Goal: Information Seeking & Learning: Learn about a topic

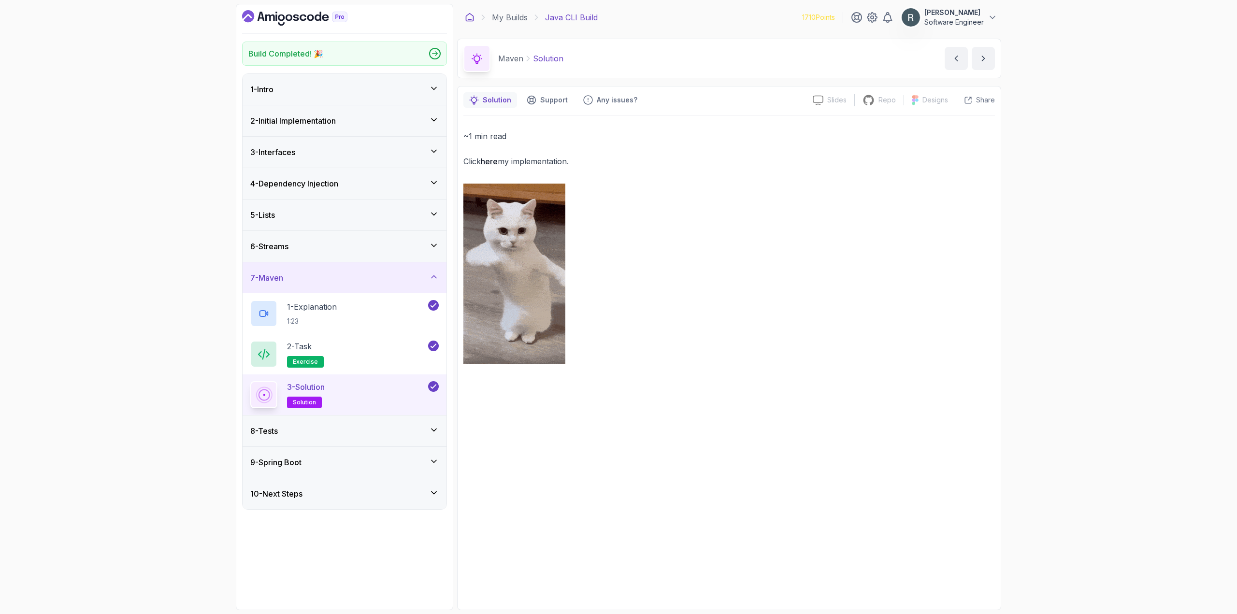
click at [471, 17] on icon at bounding box center [470, 18] width 10 height 10
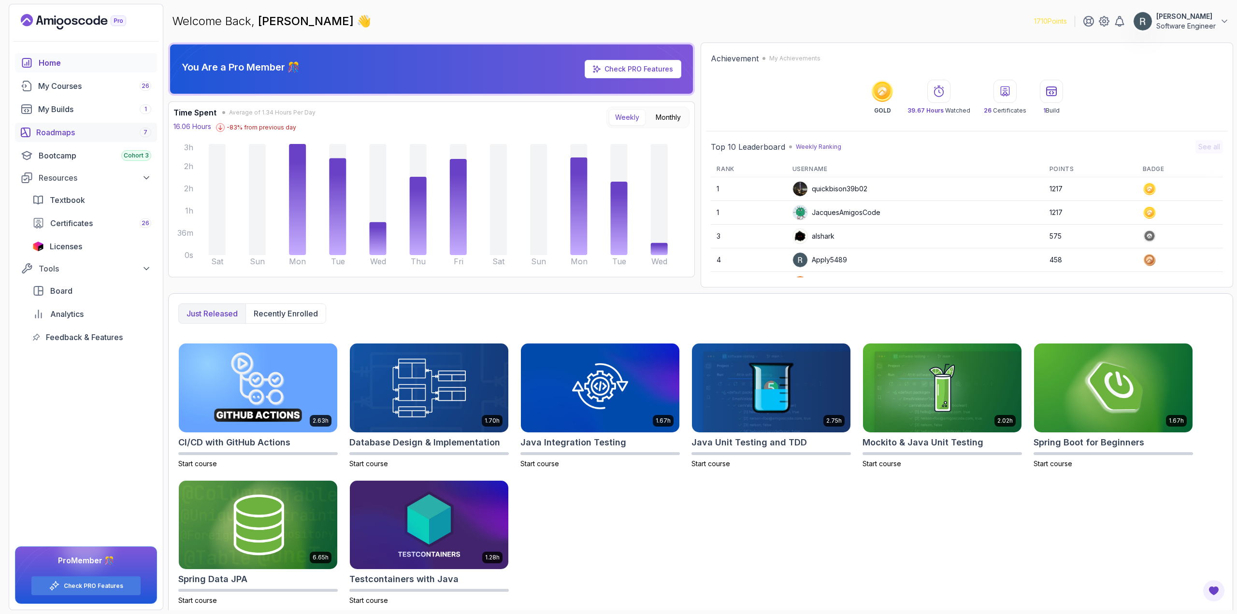
click at [82, 130] on div "Roadmaps 7" at bounding box center [93, 133] width 115 height 12
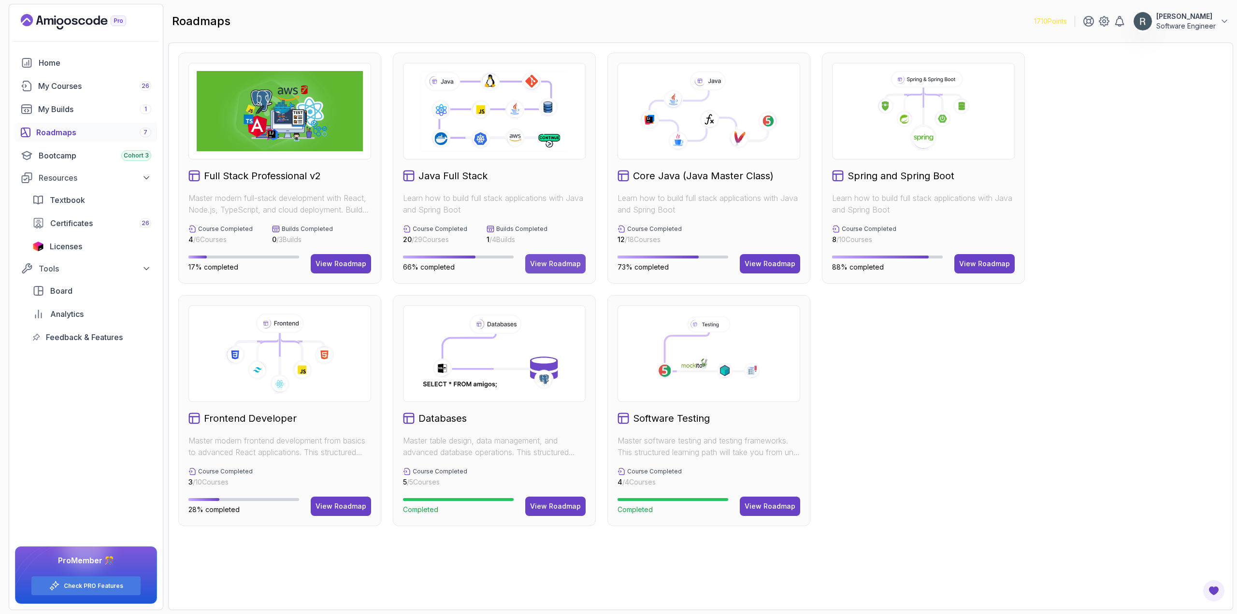
click at [556, 263] on div "View Roadmap" at bounding box center [555, 264] width 51 height 10
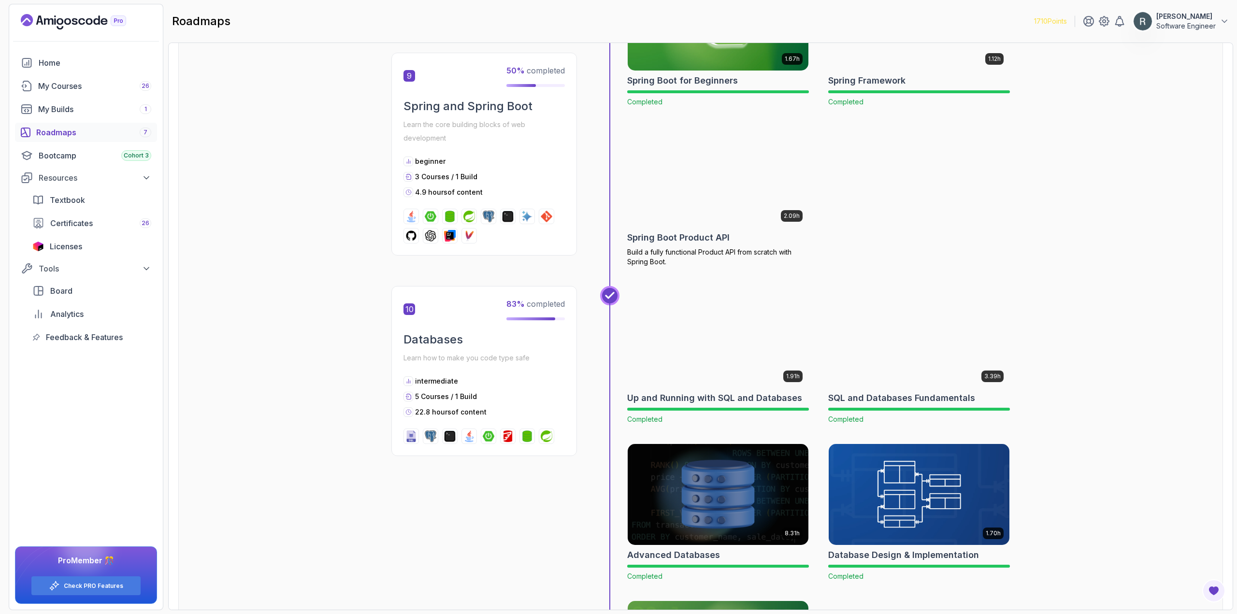
scroll to position [1884, 0]
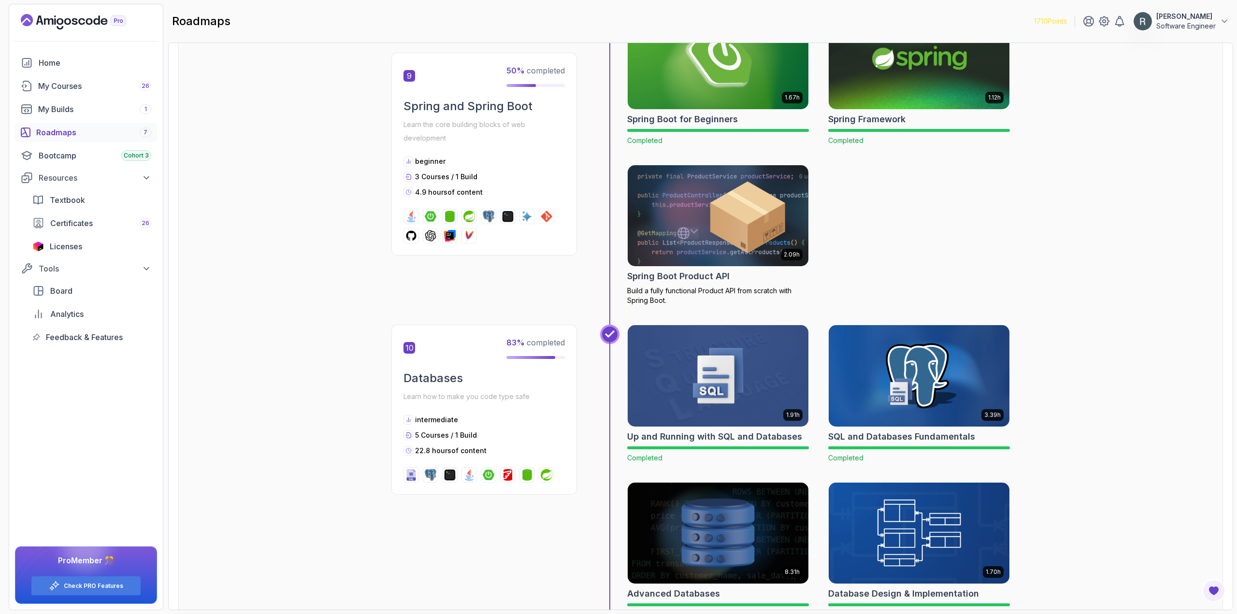
click at [697, 222] on img at bounding box center [718, 215] width 190 height 106
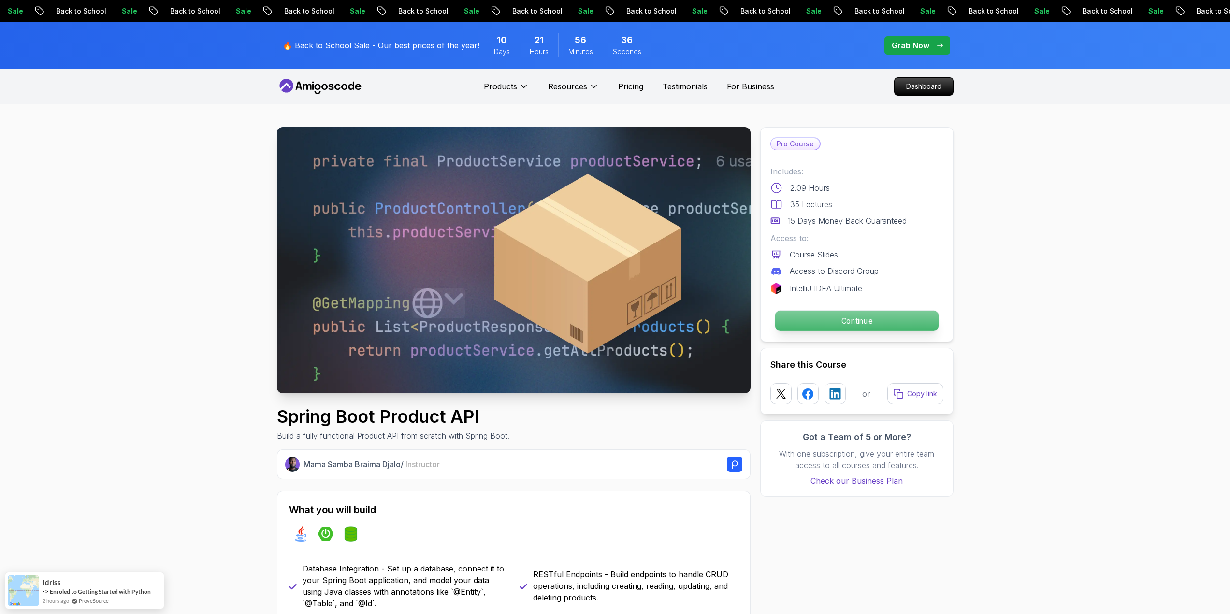
click at [856, 317] on p "Continue" at bounding box center [856, 321] width 163 height 20
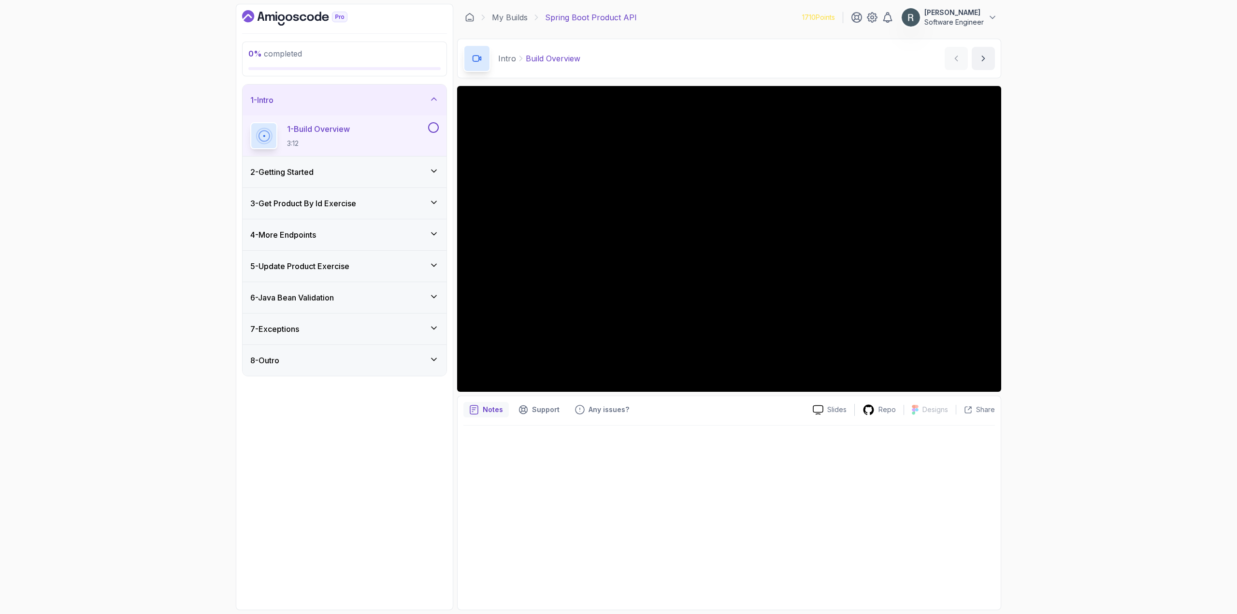
click at [430, 124] on button at bounding box center [433, 127] width 11 height 11
click at [373, 165] on div "2 - Getting Started" at bounding box center [345, 172] width 204 height 31
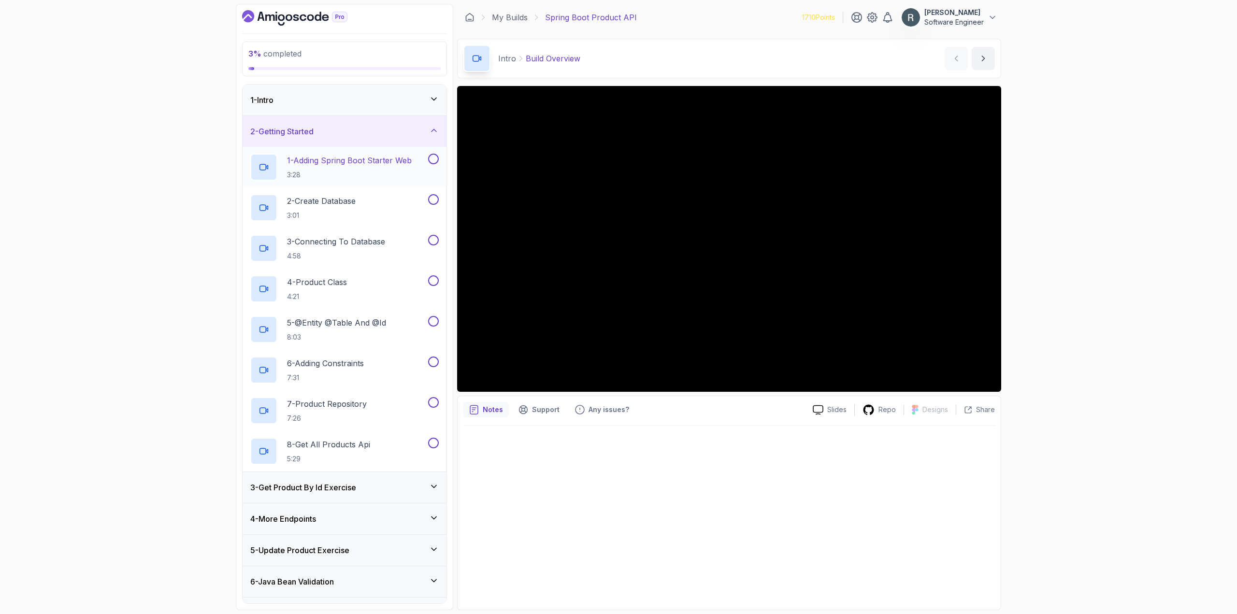
click at [391, 161] on p "1 - Adding Spring Boot Starter Web" at bounding box center [349, 161] width 125 height 12
